Goal: Information Seeking & Learning: Learn about a topic

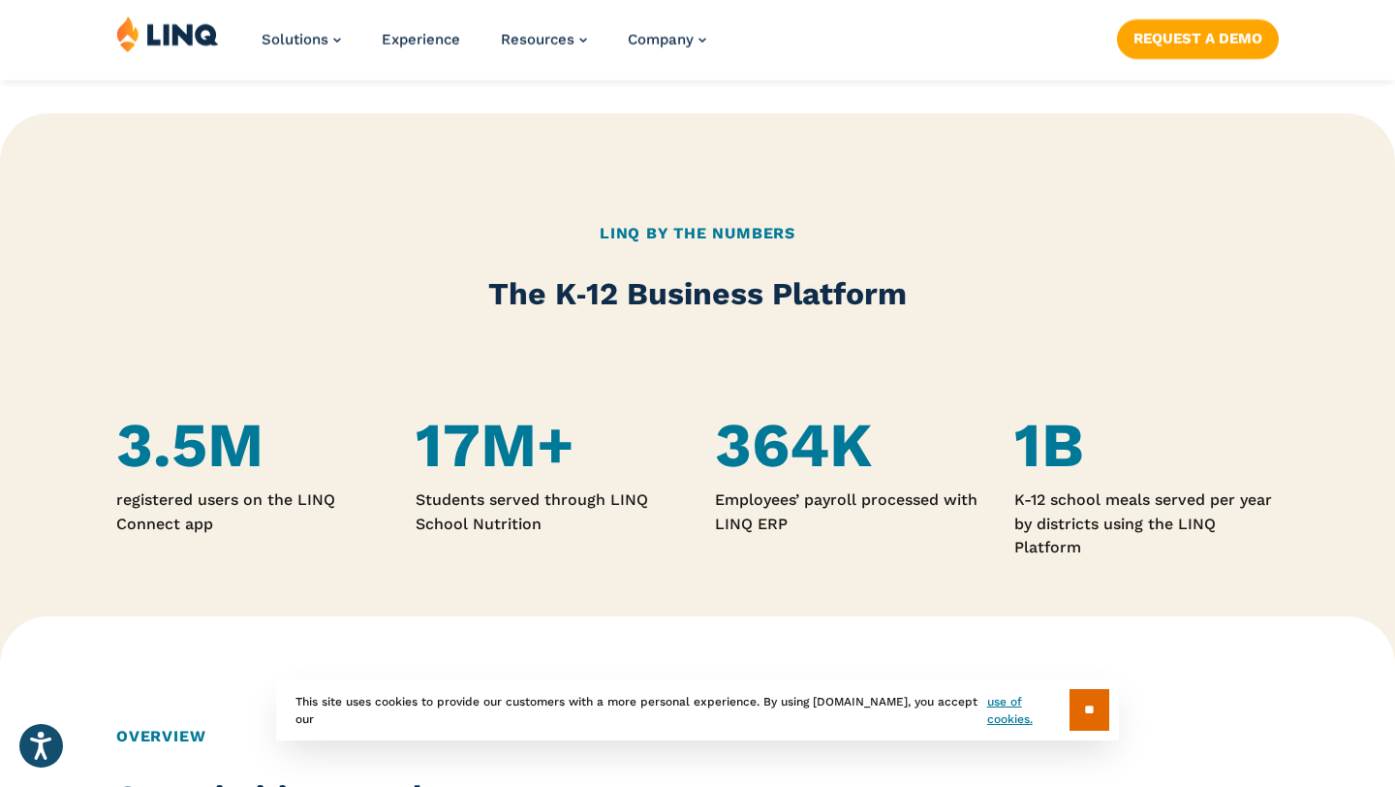
scroll to position [980, 0]
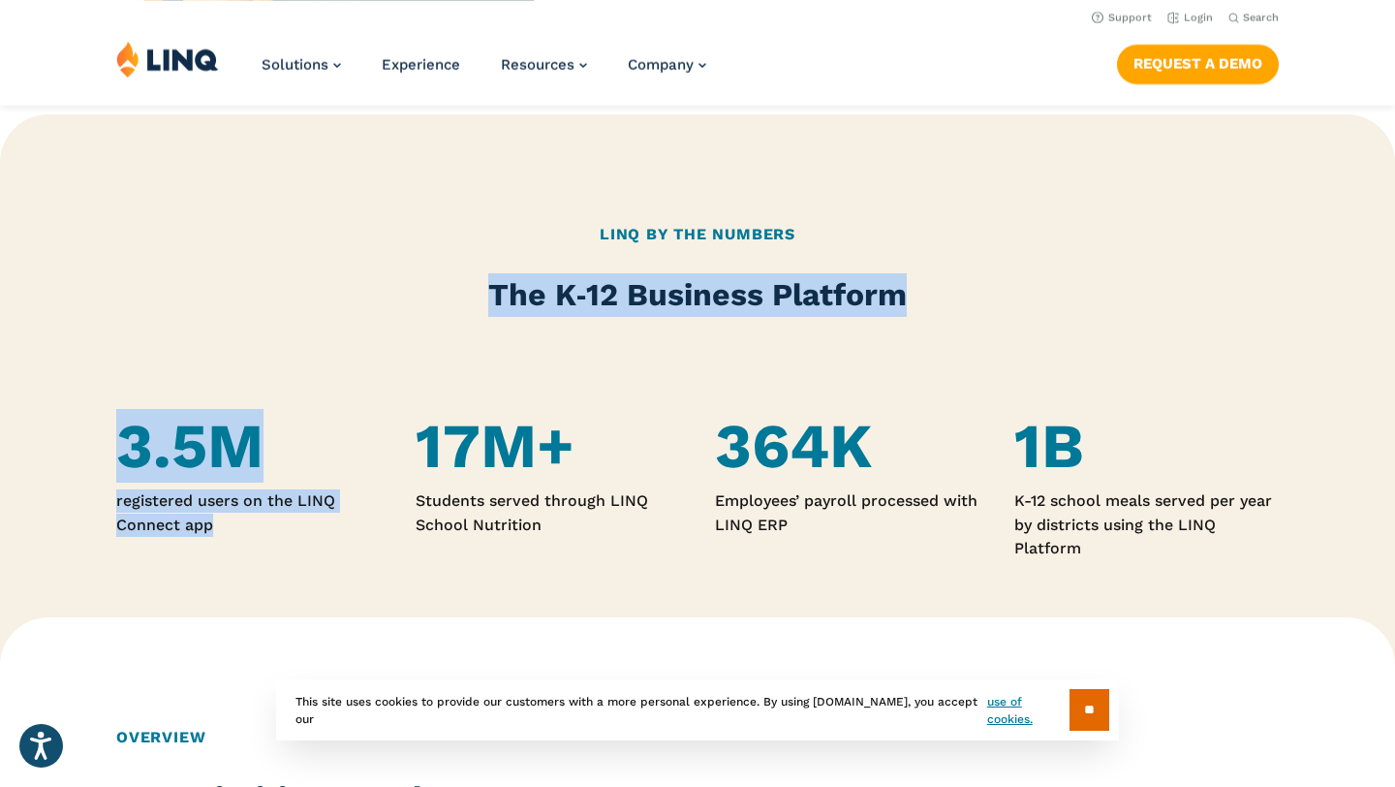
drag, startPoint x: 481, startPoint y: 276, endPoint x: 667, endPoint y: 368, distance: 207.6
click at [669, 368] on div "LINQ By the Numbers The K‑12 Business Platform 3.5M registered users on the LIN…" at bounding box center [697, 391] width 1395 height 554
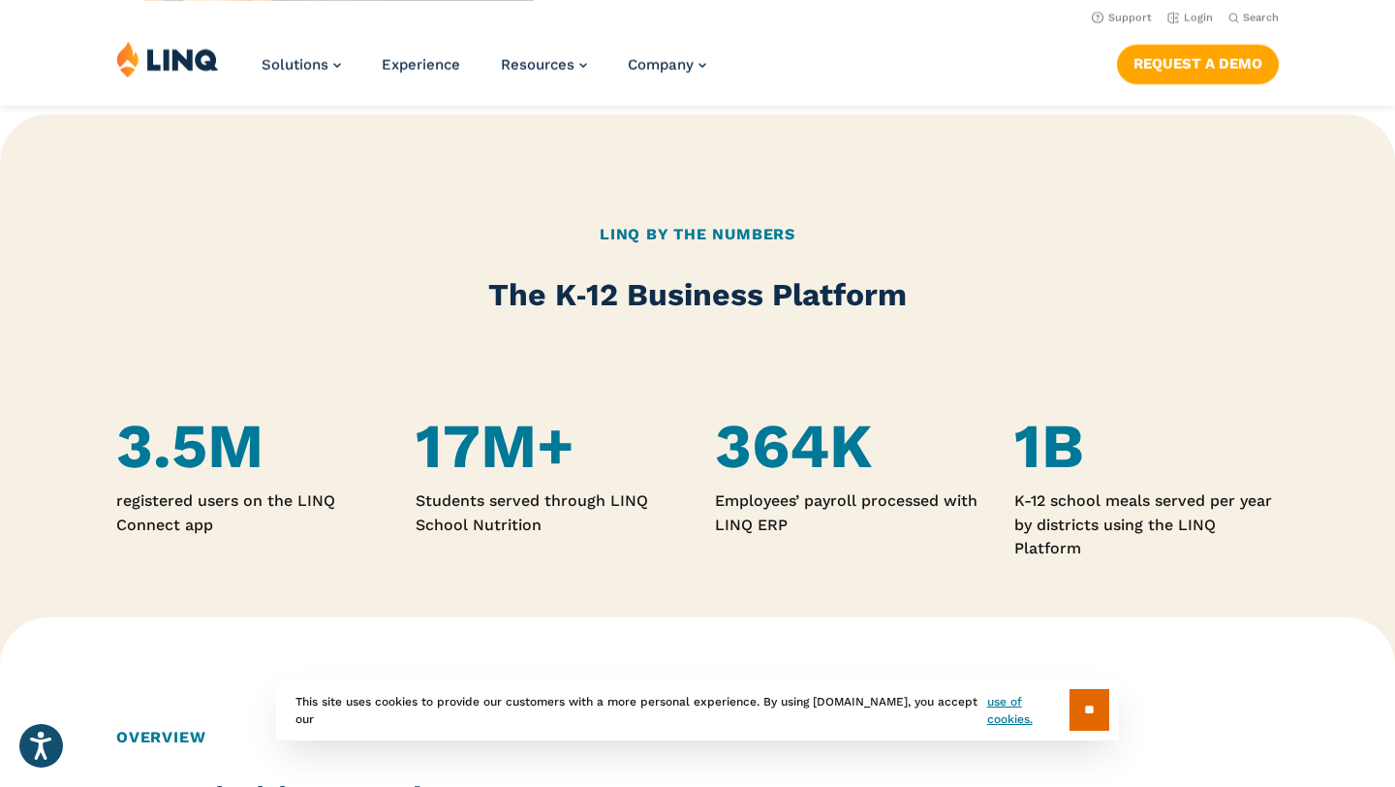
click at [648, 330] on div "LINQ By the Numbers The K‑12 Business Platform 3.5M registered users on the LIN…" at bounding box center [697, 391] width 1395 height 554
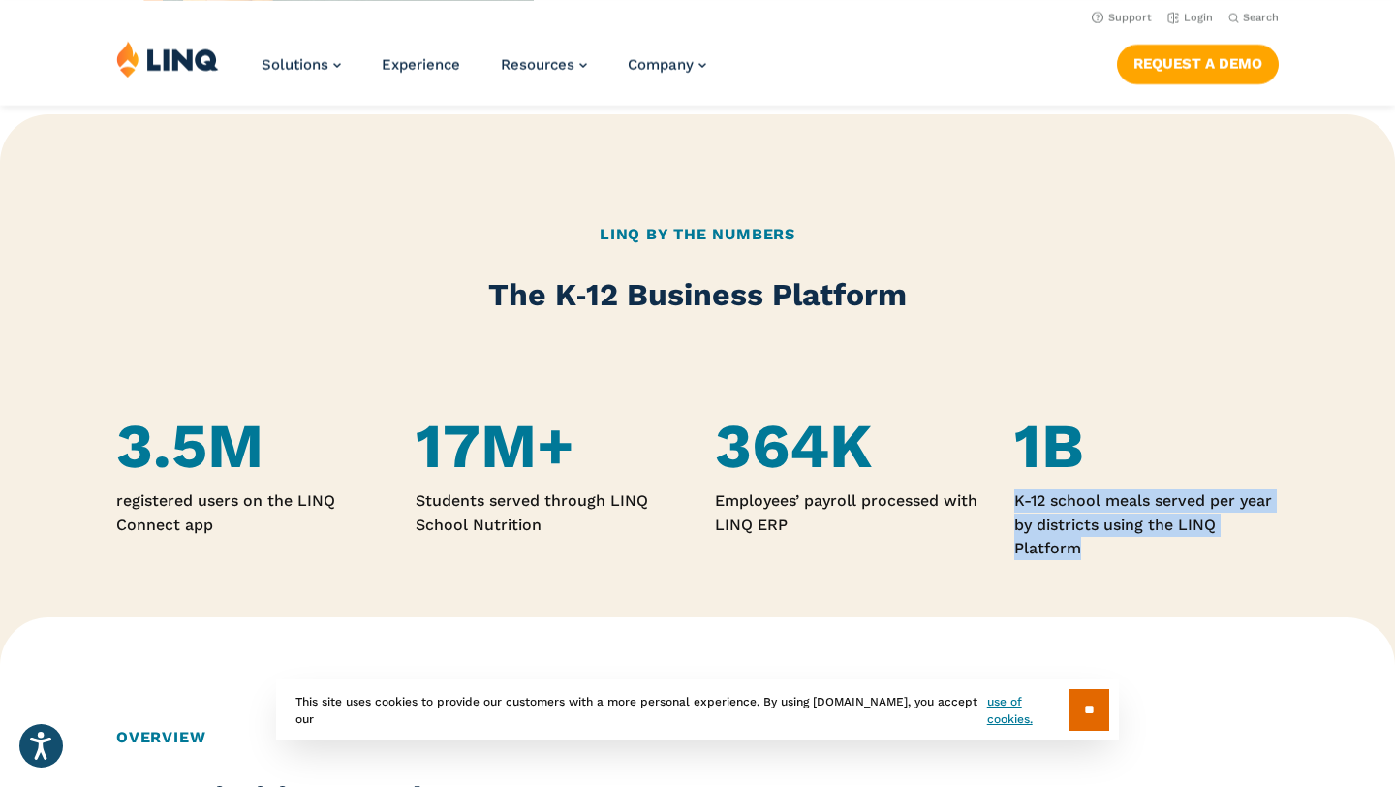
drag, startPoint x: 1008, startPoint y: 497, endPoint x: 1101, endPoint y: 561, distance: 112.9
click at [1102, 562] on div "LINQ By the Numbers The K‑12 Business Platform 3.5M registered users on the LIN…" at bounding box center [697, 391] width 1395 height 554
click at [1101, 561] on div "LINQ By the Numbers The K‑12 Business Platform 3.5M registered users on the LIN…" at bounding box center [697, 391] width 1395 height 554
drag, startPoint x: 1086, startPoint y: 544, endPoint x: 1026, endPoint y: 471, distance: 94.3
click at [1026, 471] on div "1B K-12 school meals served per year by districts using the LINQ Platform" at bounding box center [1147, 486] width 265 height 150
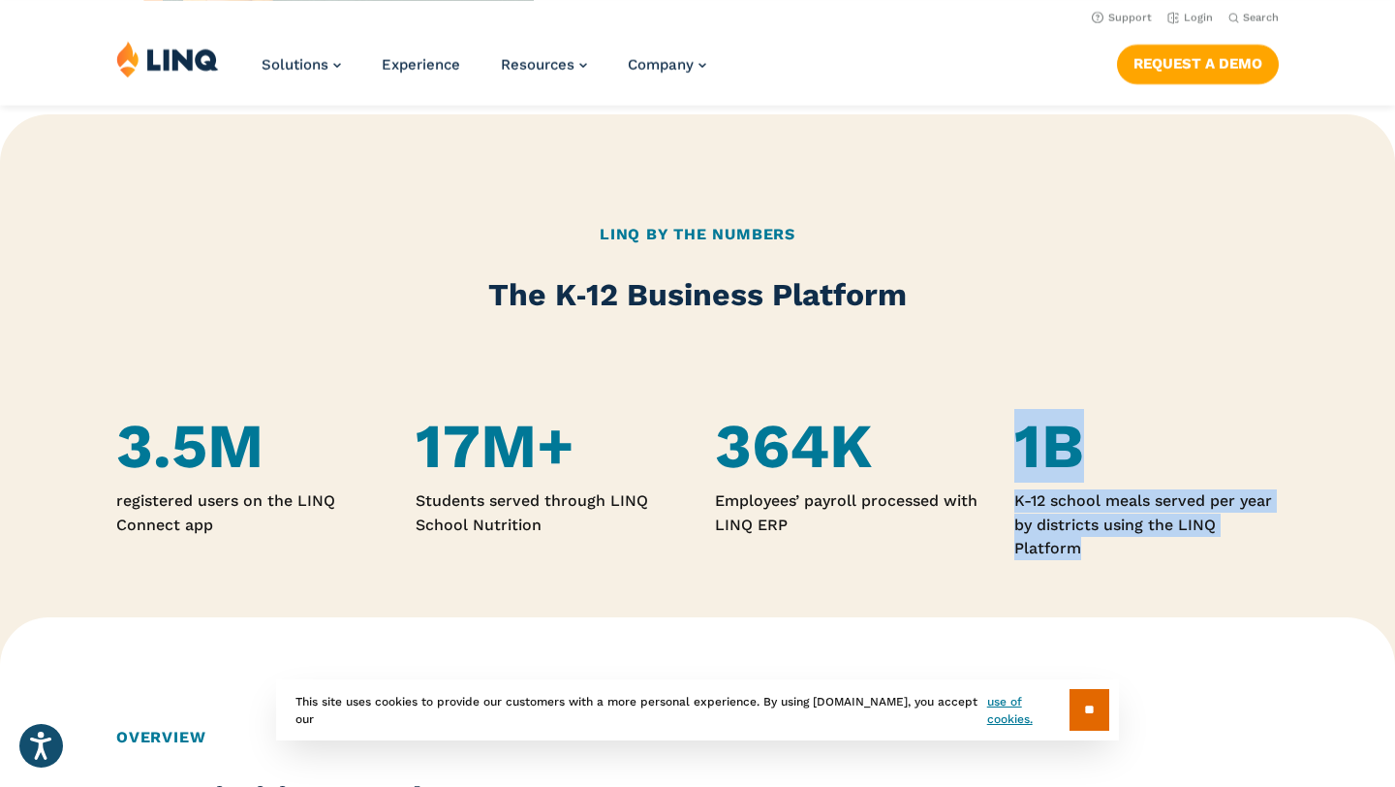
click at [1005, 478] on div "3.5M registered users on the LINQ Connect app 17M+ Students served through LINQ…" at bounding box center [697, 478] width 1395 height 166
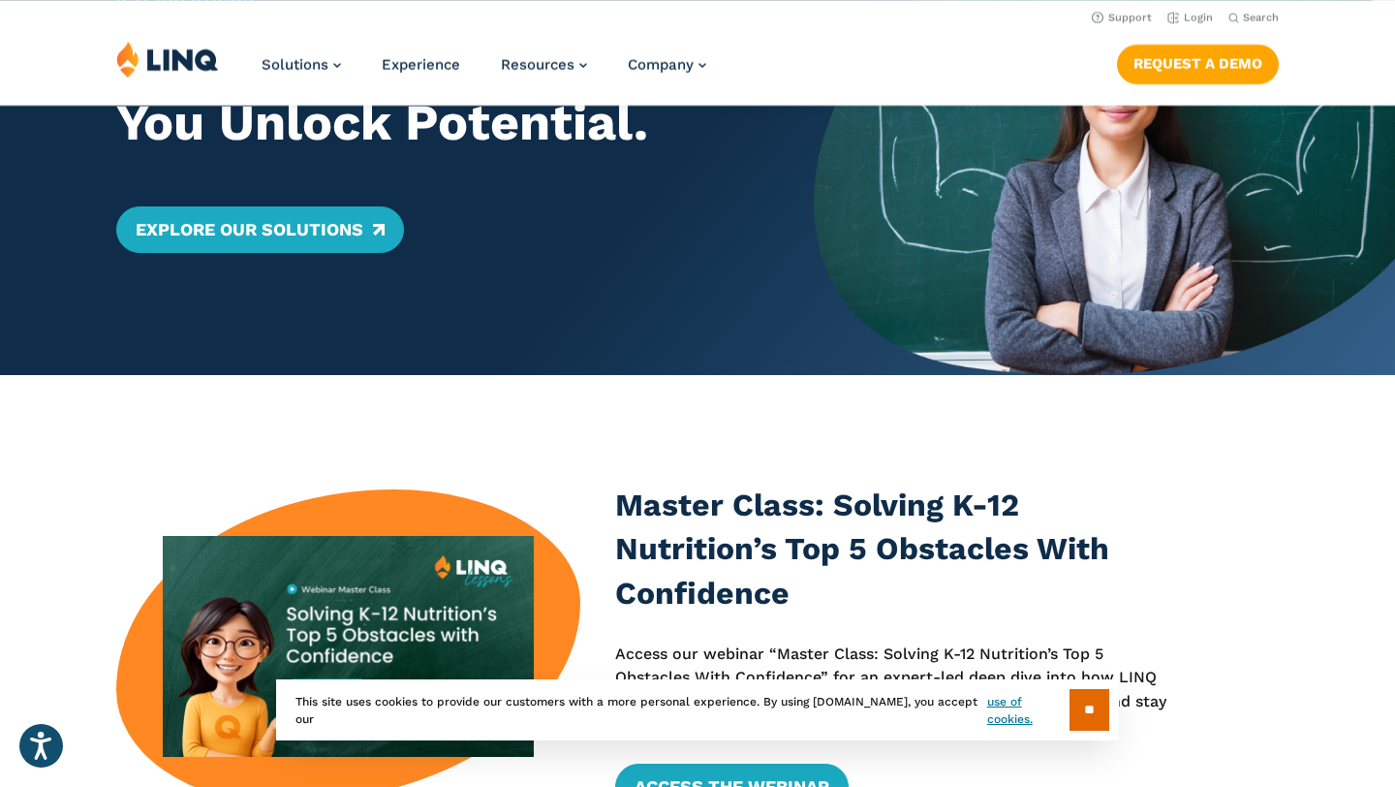
scroll to position [0, 0]
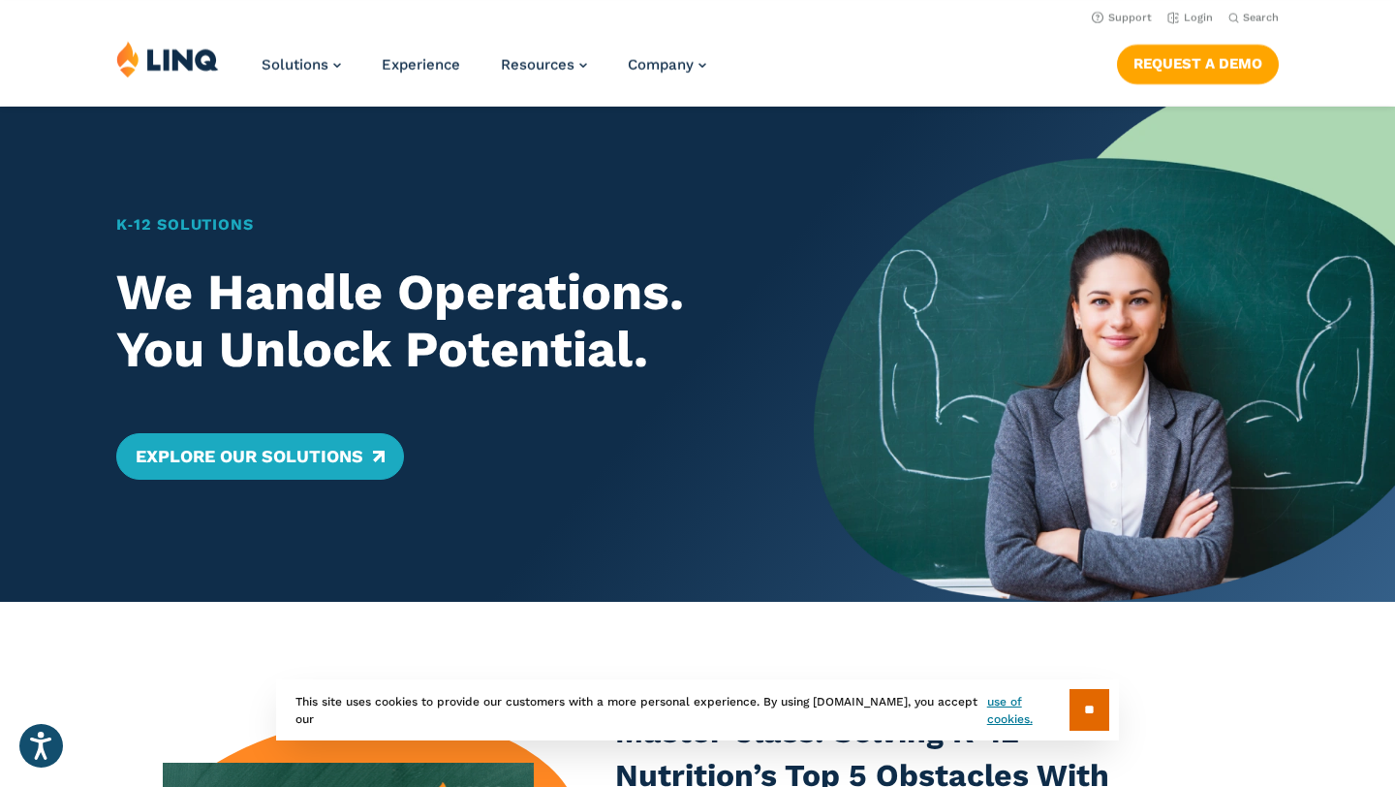
click at [183, 78] on link at bounding box center [167, 62] width 103 height 43
click at [427, 67] on span "Experience" at bounding box center [421, 64] width 78 height 17
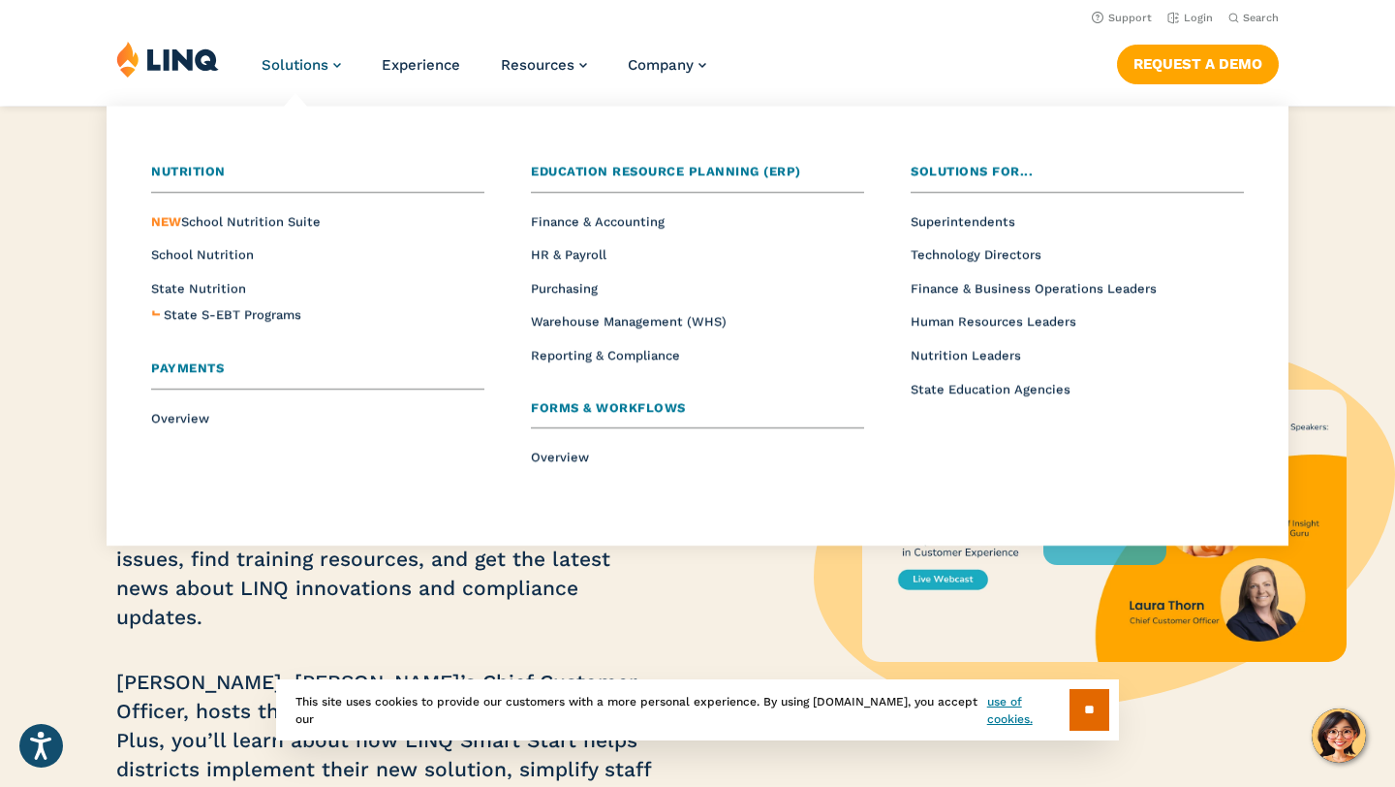
click at [273, 66] on span "Solutions" at bounding box center [295, 64] width 67 height 17
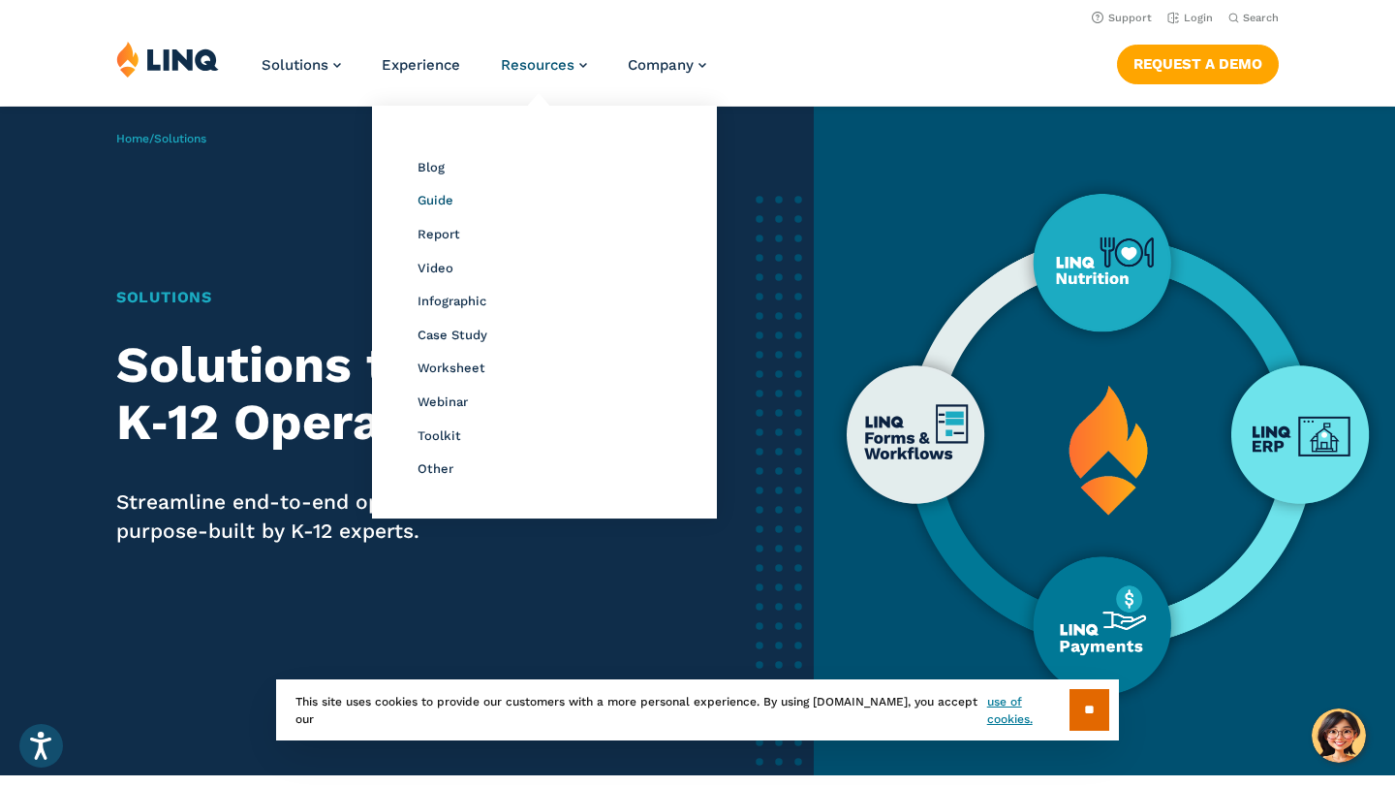
click at [431, 201] on span "Guide" at bounding box center [436, 200] width 36 height 15
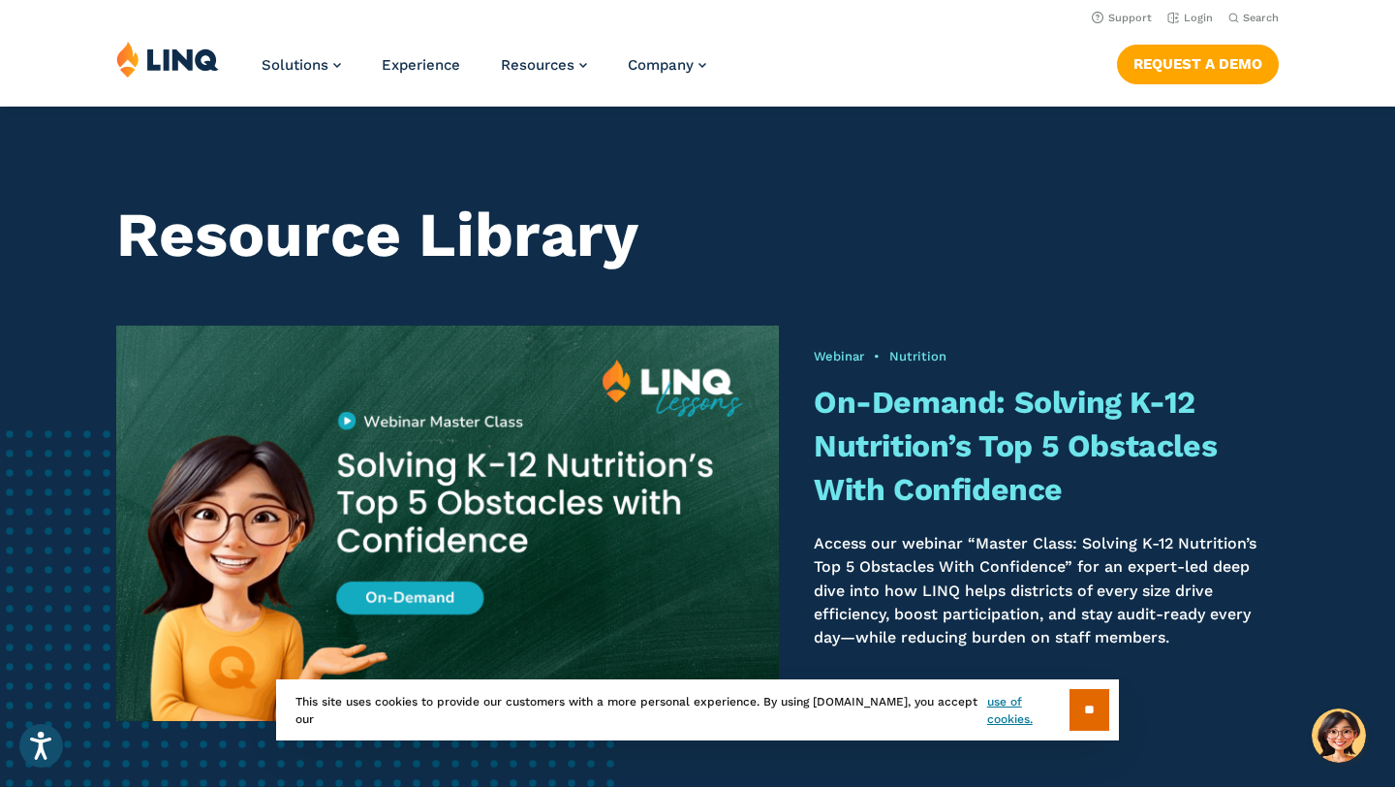
click at [587, 28] on header "Support Login Search Search for: Solutions Nutrition Overview NEW School Nutrit…" at bounding box center [697, 53] width 1395 height 106
